Goal: Use online tool/utility

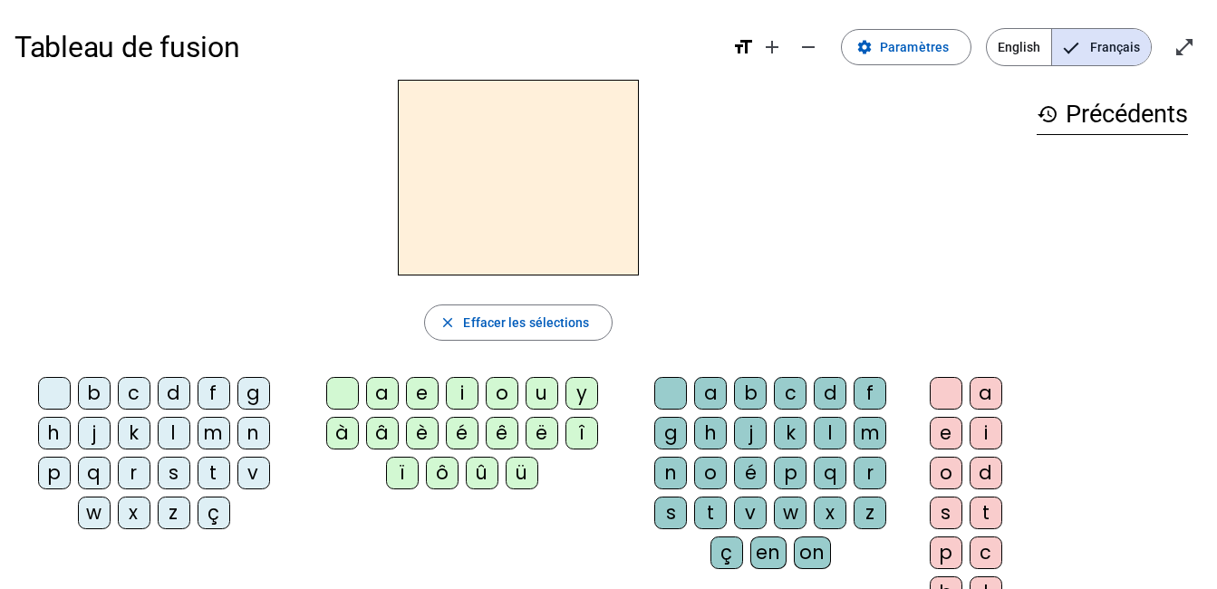
click at [215, 430] on div "m" at bounding box center [214, 433] width 33 height 33
click at [380, 398] on div "a" at bounding box center [382, 393] width 33 height 33
click at [53, 433] on div "h" at bounding box center [54, 433] width 33 height 33
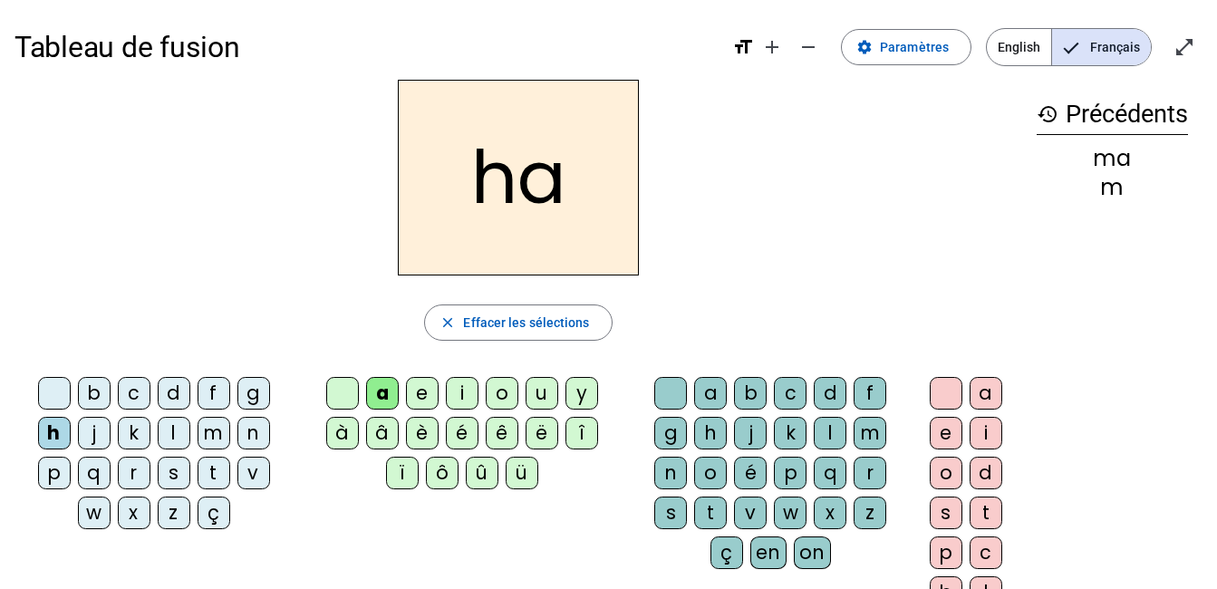
click at [220, 435] on div "m" at bounding box center [214, 433] width 33 height 33
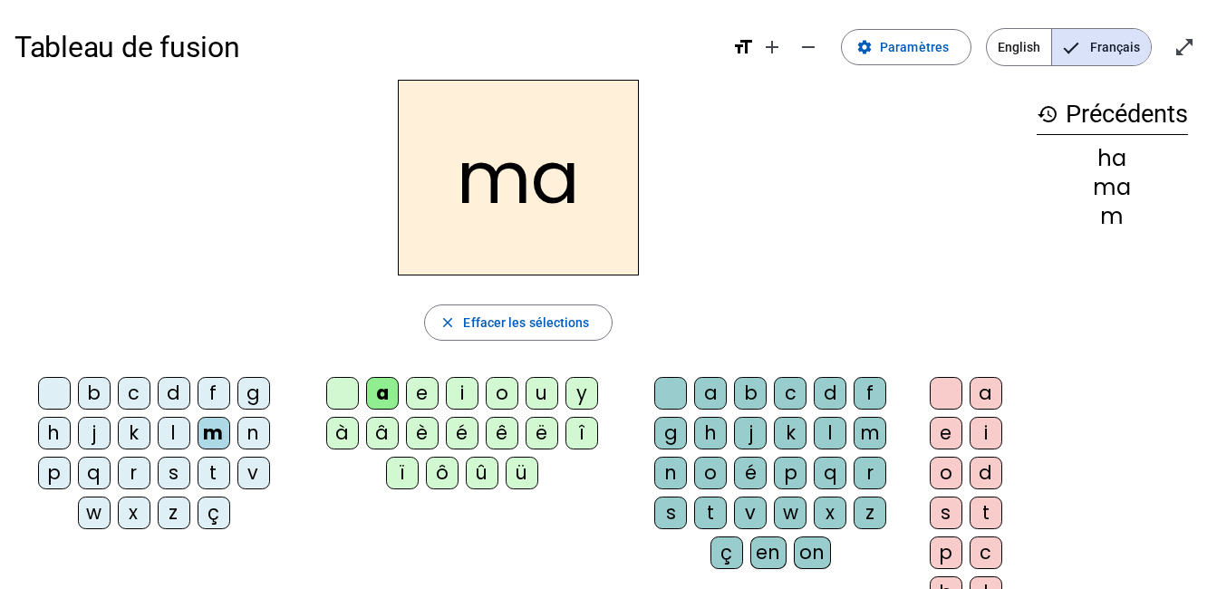
click at [173, 432] on div "l" at bounding box center [174, 433] width 33 height 33
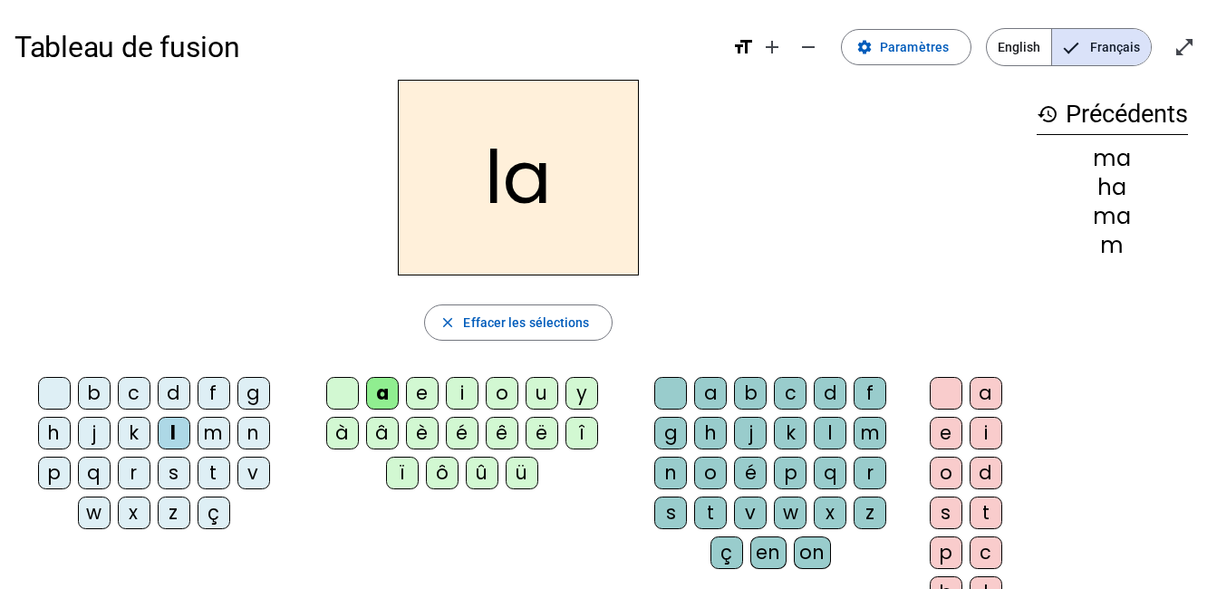
click at [425, 398] on div "e" at bounding box center [422, 393] width 33 height 33
click at [177, 399] on div "d" at bounding box center [174, 393] width 33 height 33
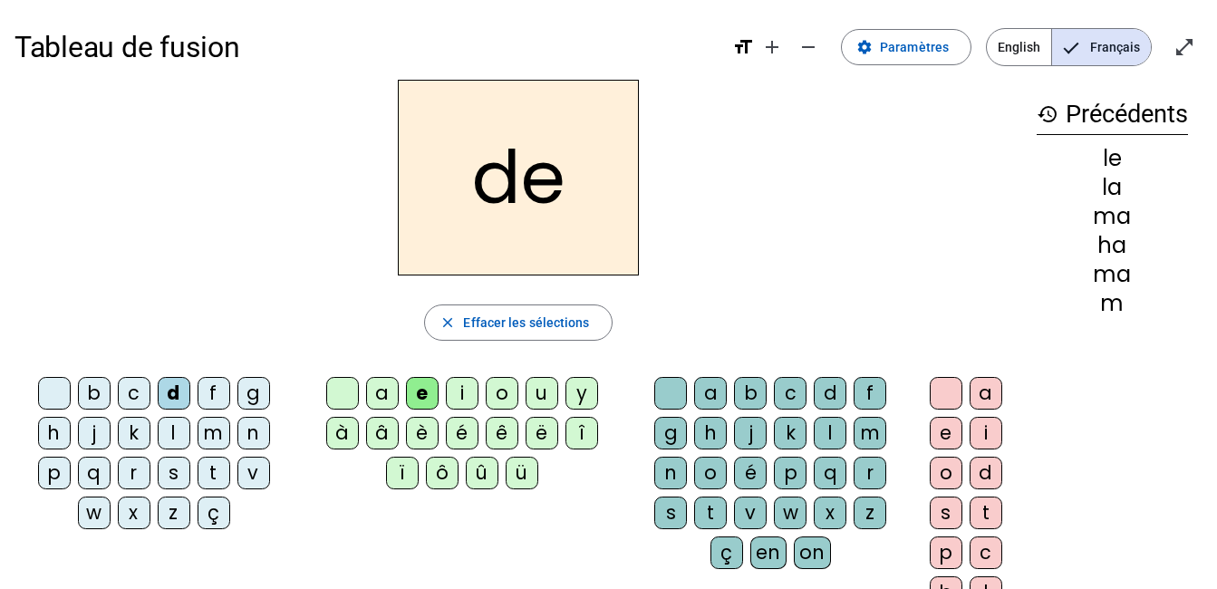
click at [543, 401] on div "u" at bounding box center [542, 393] width 33 height 33
click at [542, 397] on div "u" at bounding box center [542, 393] width 33 height 33
click at [541, 393] on div "u" at bounding box center [542, 393] width 33 height 33
click at [349, 388] on div at bounding box center [342, 393] width 33 height 33
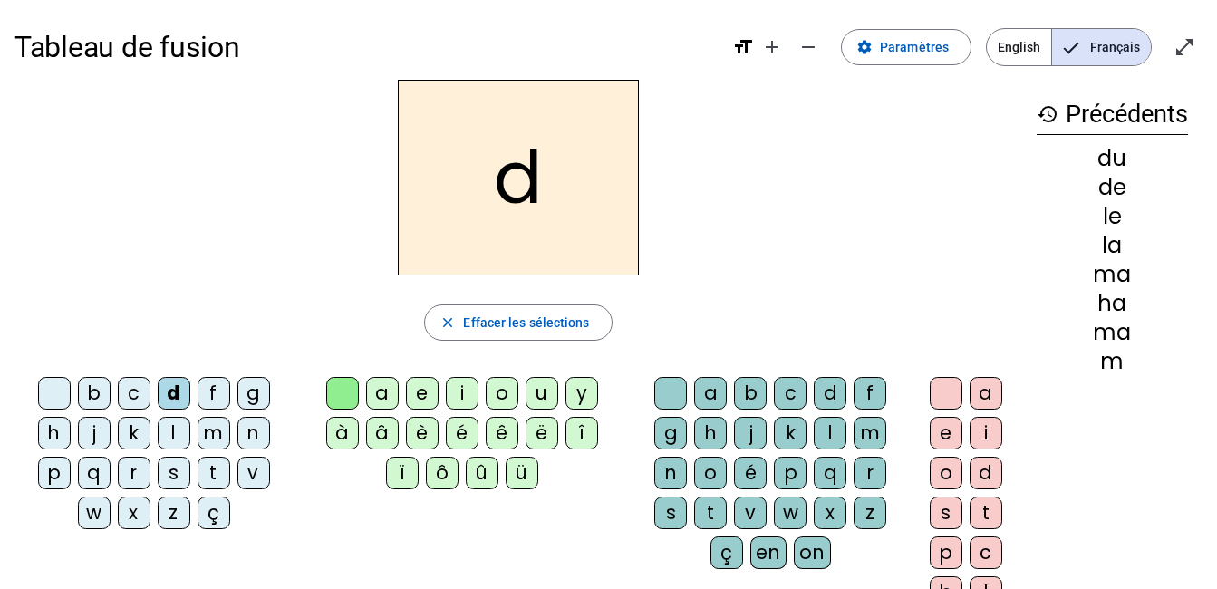
click at [216, 469] on div "t" at bounding box center [214, 473] width 33 height 33
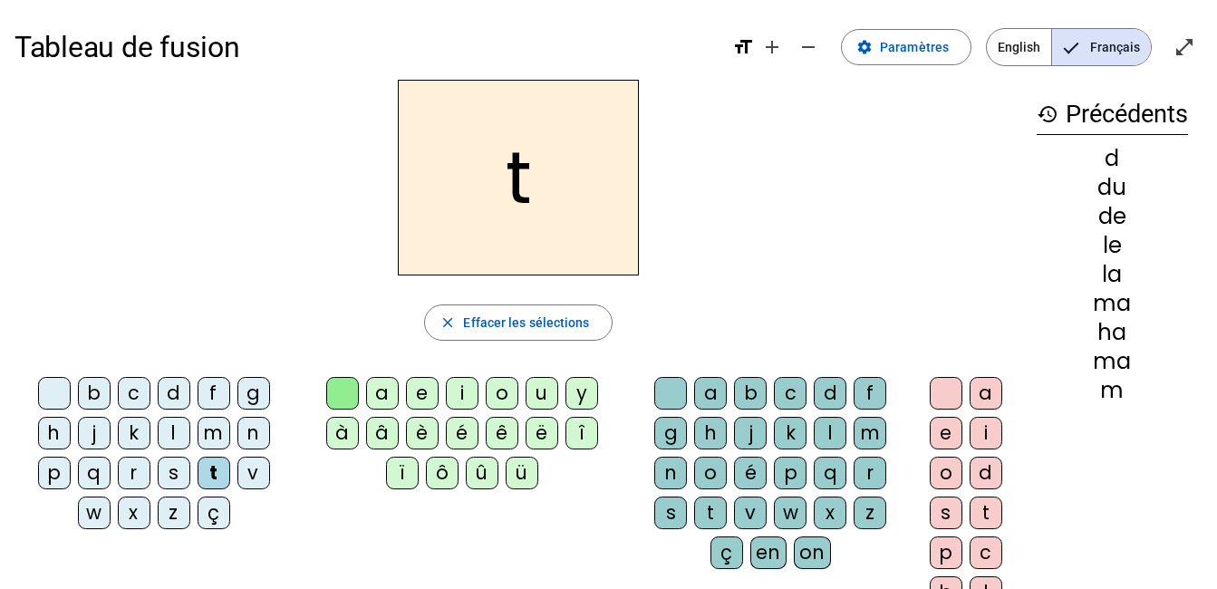
click at [539, 385] on div "u" at bounding box center [542, 393] width 33 height 33
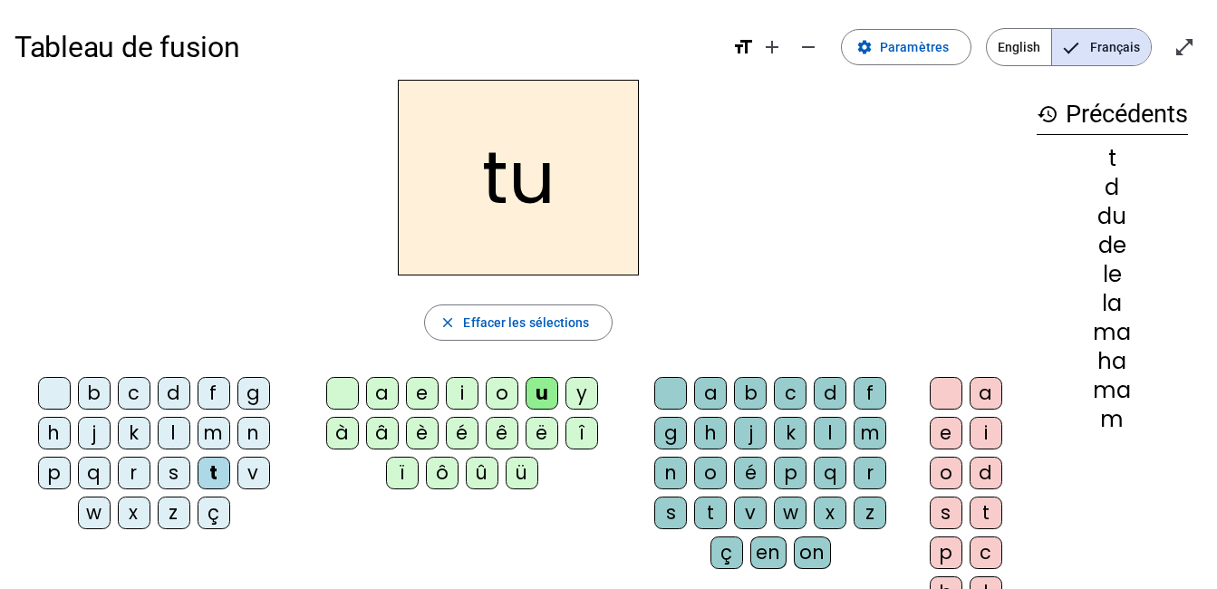
click at [387, 393] on div "a" at bounding box center [382, 393] width 33 height 33
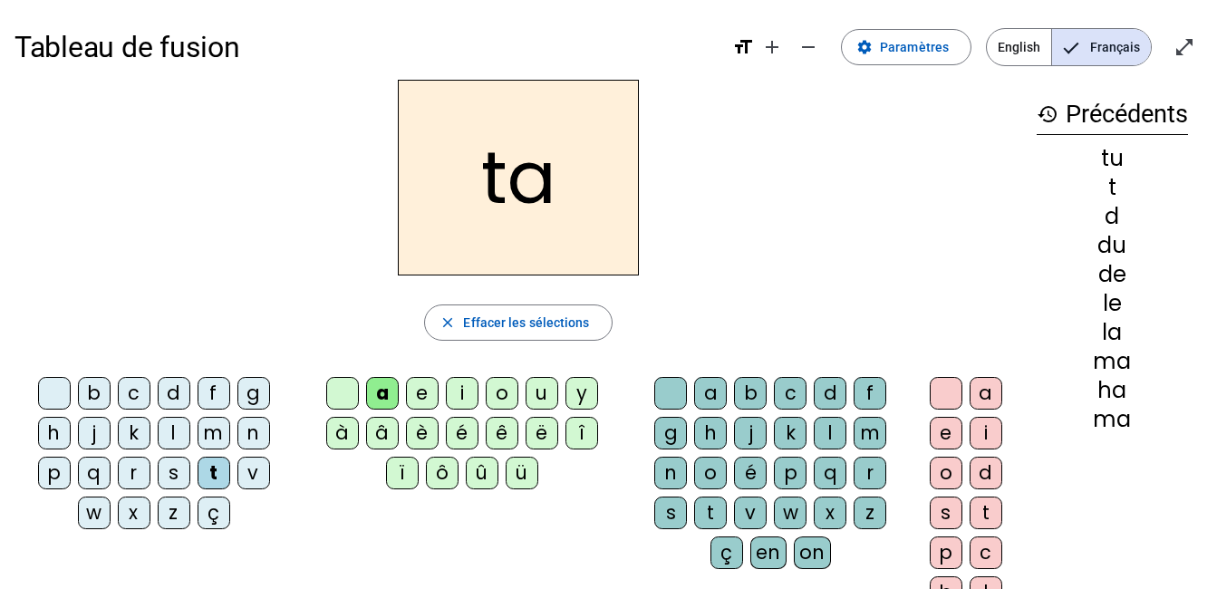
click at [426, 394] on div "e" at bounding box center [422, 393] width 33 height 33
click at [224, 432] on div "m" at bounding box center [214, 433] width 33 height 33
